Goal: Download file/media

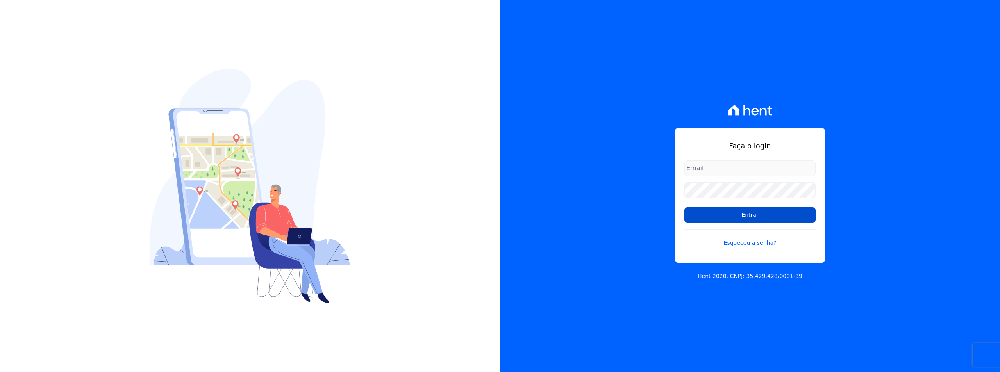
type input "sac@jdgconstrutora.com.br"
click at [702, 217] on input "Entrar" at bounding box center [749, 215] width 131 height 16
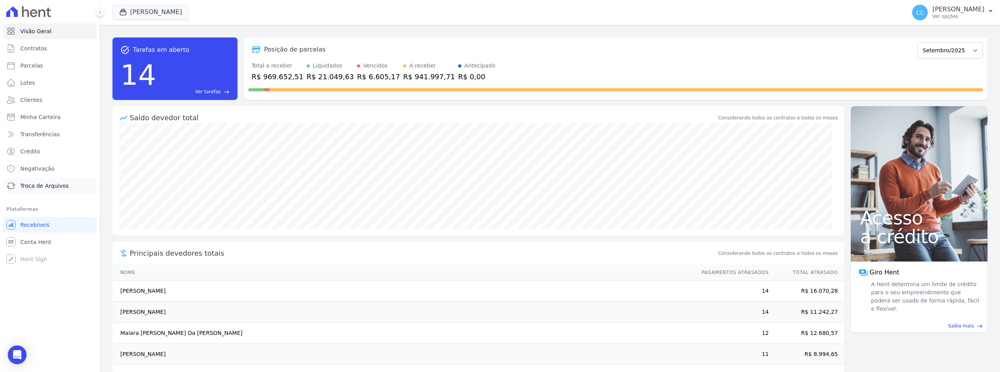
click at [48, 189] on span "Troca de Arquivos" at bounding box center [44, 186] width 48 height 8
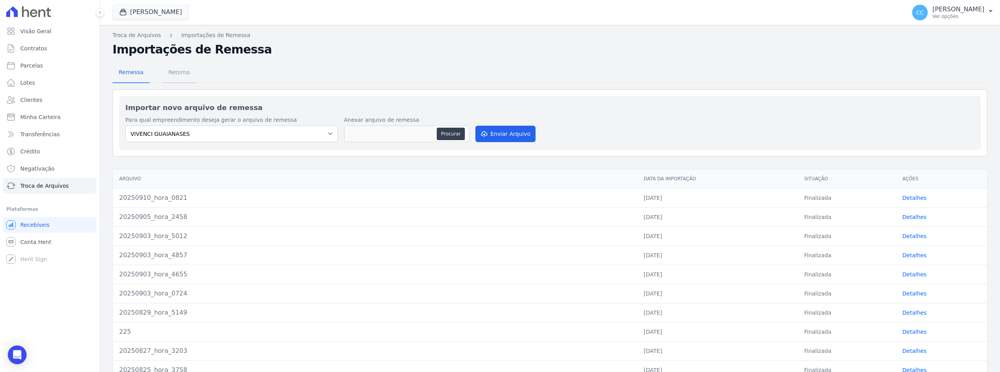
click at [177, 75] on span "Retorno" at bounding box center [179, 72] width 31 height 16
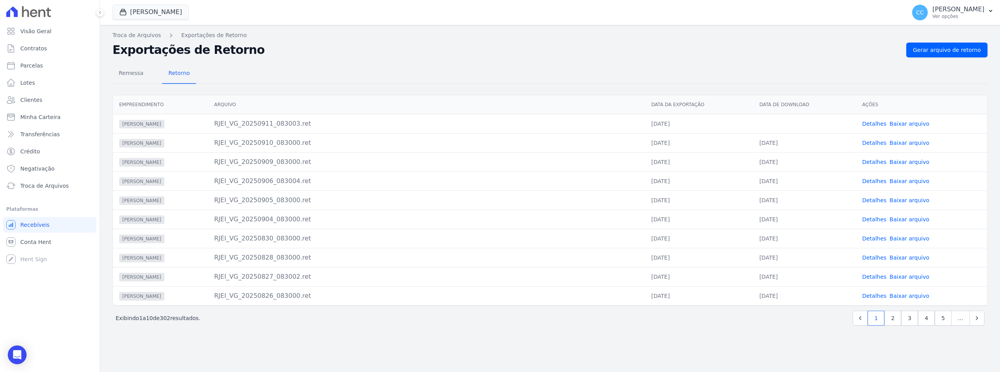
click at [911, 121] on link "Baixar arquivo" at bounding box center [909, 124] width 40 height 6
click at [146, 9] on button "[PERSON_NAME]" at bounding box center [150, 12] width 76 height 15
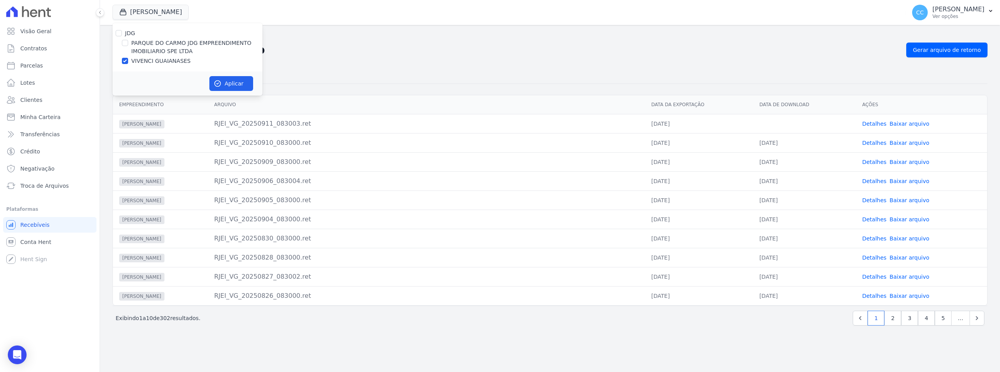
click at [148, 45] on label "PARQUE DO CARMO JDG EMPREENDIMENTO IMOBILIARIO SPE LTDA" at bounding box center [196, 47] width 131 height 16
click at [128, 45] on input "PARQUE DO CARMO JDG EMPREENDIMENTO IMOBILIARIO SPE LTDA" at bounding box center [125, 43] width 6 height 6
checkbox input "true"
click at [145, 64] on label "VIVENCI GUAIANASES" at bounding box center [160, 61] width 59 height 8
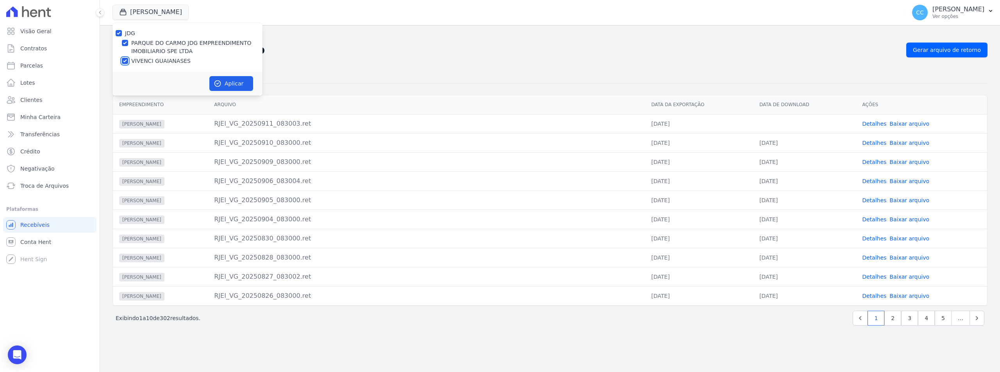
click at [128, 64] on input "VIVENCI GUAIANASES" at bounding box center [125, 61] width 6 height 6
checkbox input "false"
click at [235, 85] on button "Aplicar" at bounding box center [231, 83] width 44 height 15
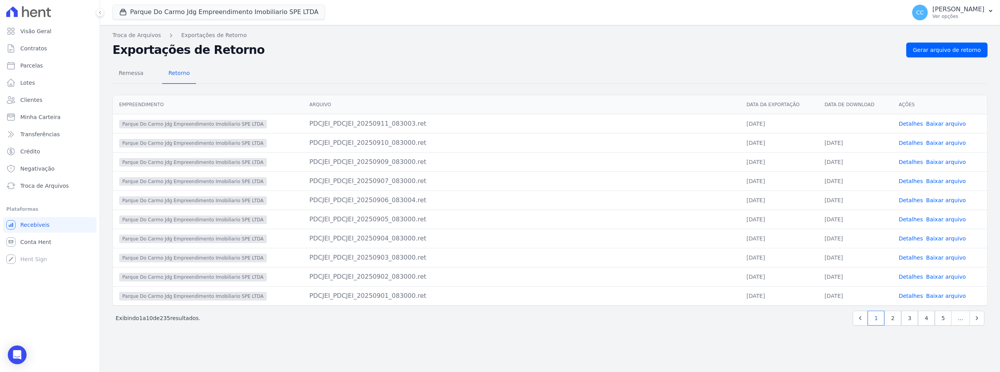
click at [939, 123] on link "Baixar arquivo" at bounding box center [946, 124] width 40 height 6
